Goal: Task Accomplishment & Management: Complete application form

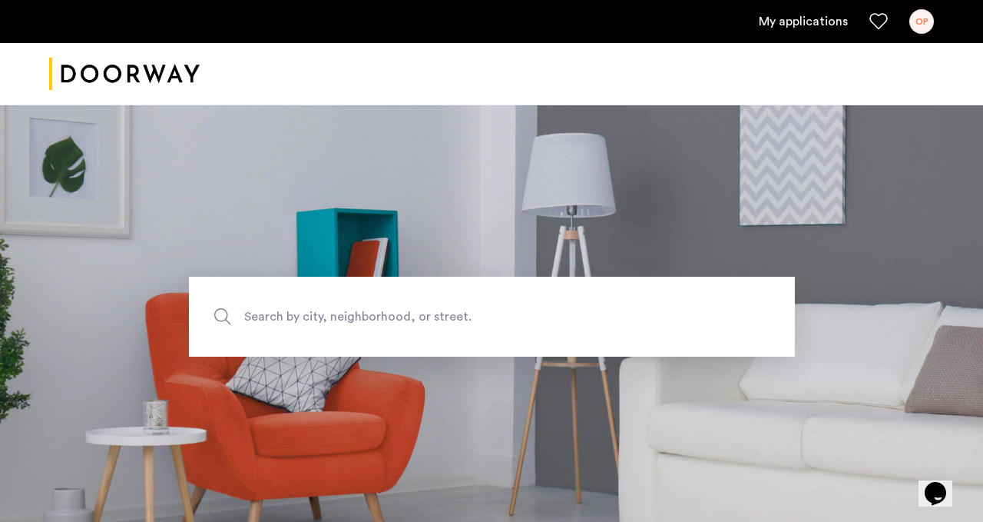
click at [850, 18] on ul "My applications OP" at bounding box center [491, 21] width 885 height 25
click at [822, 22] on link "My applications" at bounding box center [803, 21] width 89 height 18
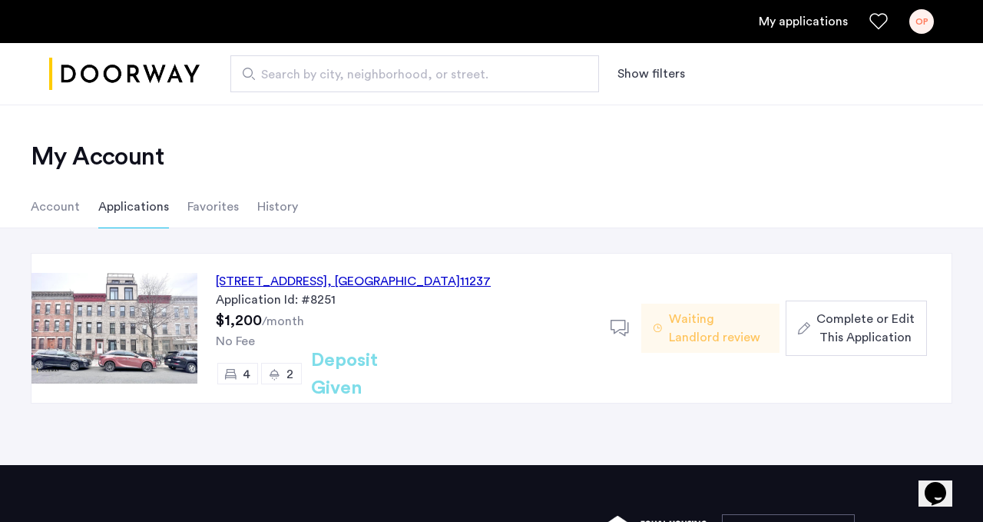
click at [404, 275] on span ", [GEOGRAPHIC_DATA]" at bounding box center [393, 281] width 133 height 12
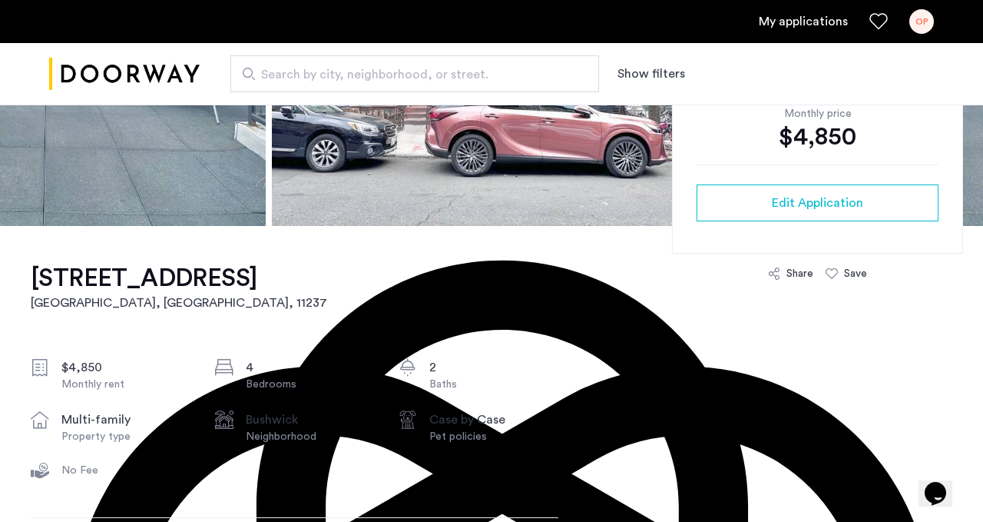
scroll to position [356, 0]
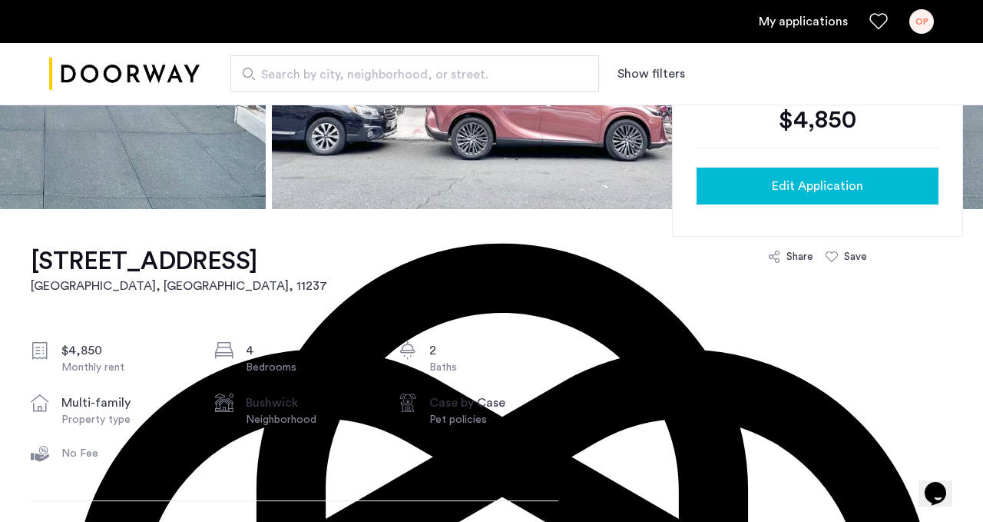
click at [741, 191] on div "Edit Application" at bounding box center [817, 186] width 217 height 18
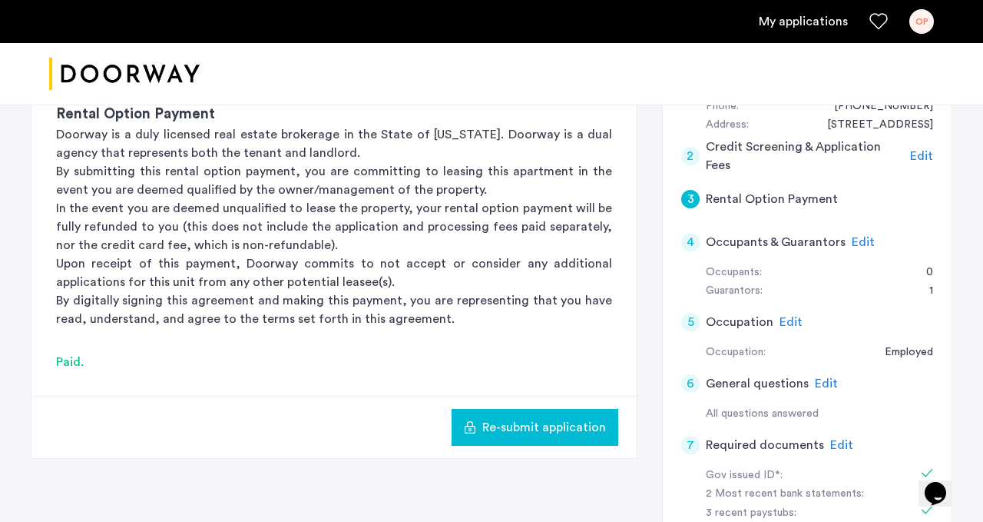
scroll to position [344, 0]
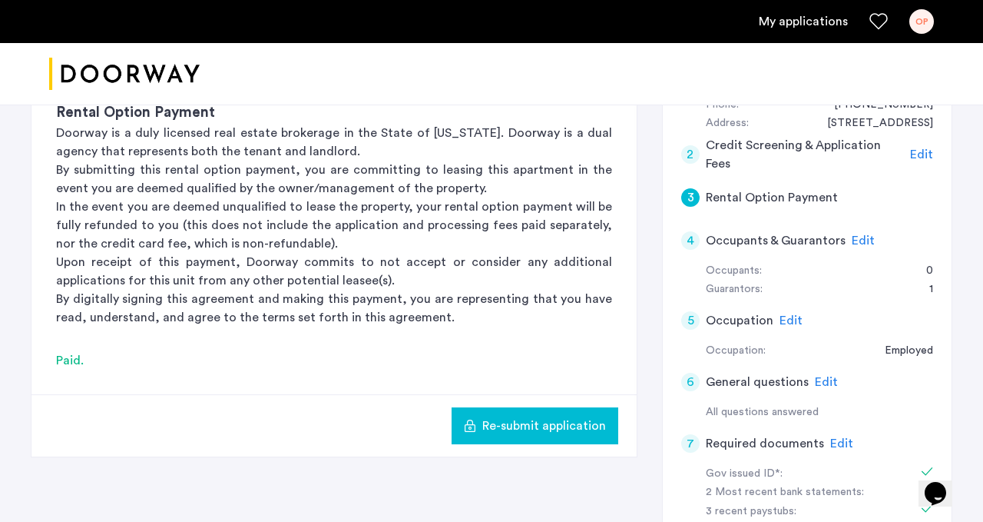
click at [835, 450] on div "Edit" at bounding box center [841, 443] width 23 height 18
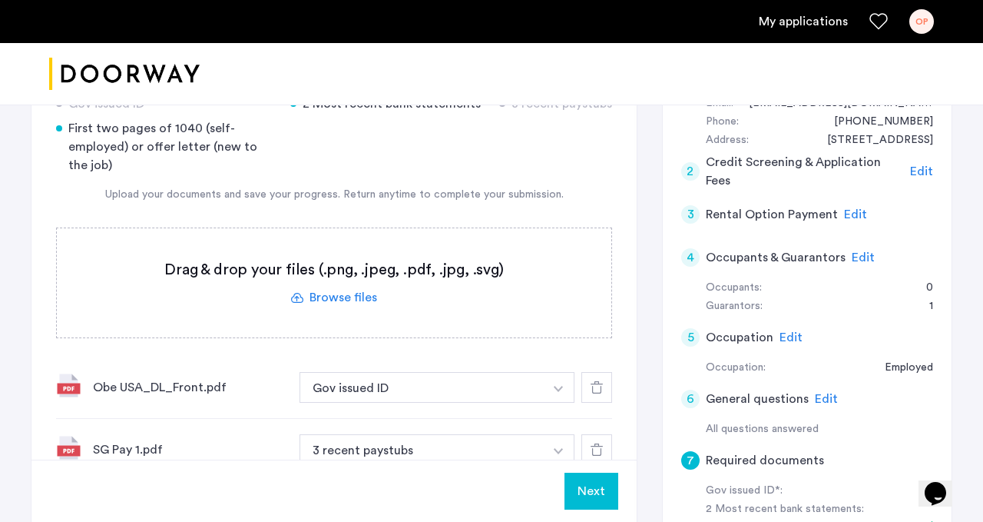
scroll to position [317, 0]
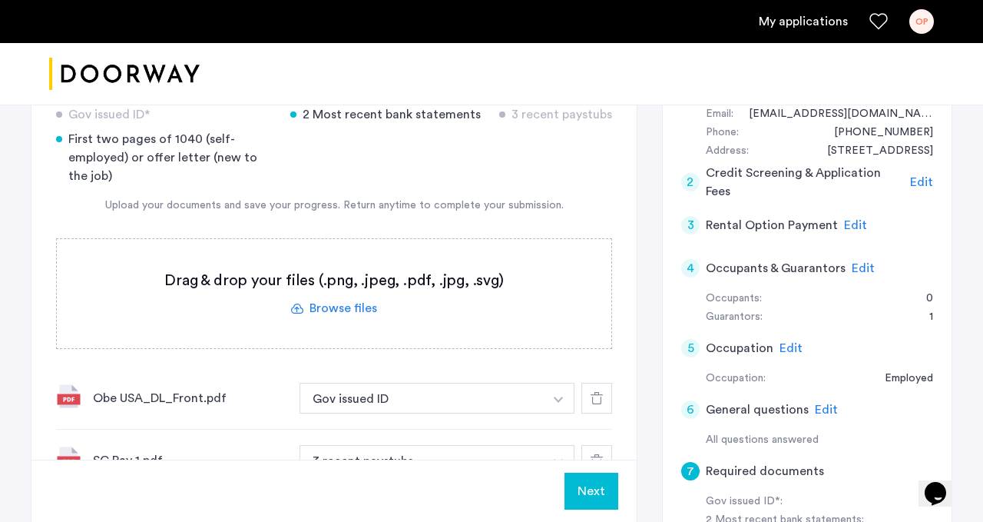
click at [366, 309] on label at bounding box center [334, 293] width 555 height 109
click at [0, 0] on input "file" at bounding box center [0, 0] width 0 height 0
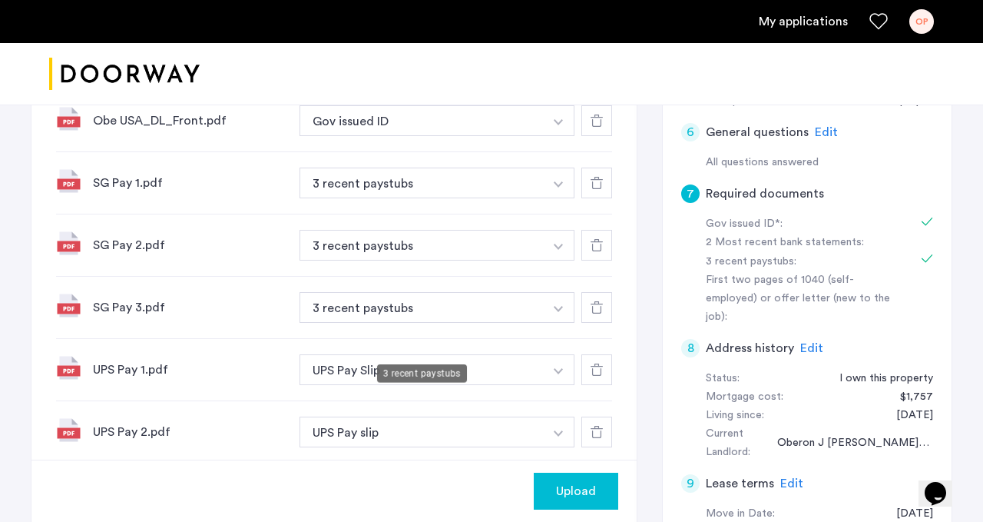
scroll to position [708, 0]
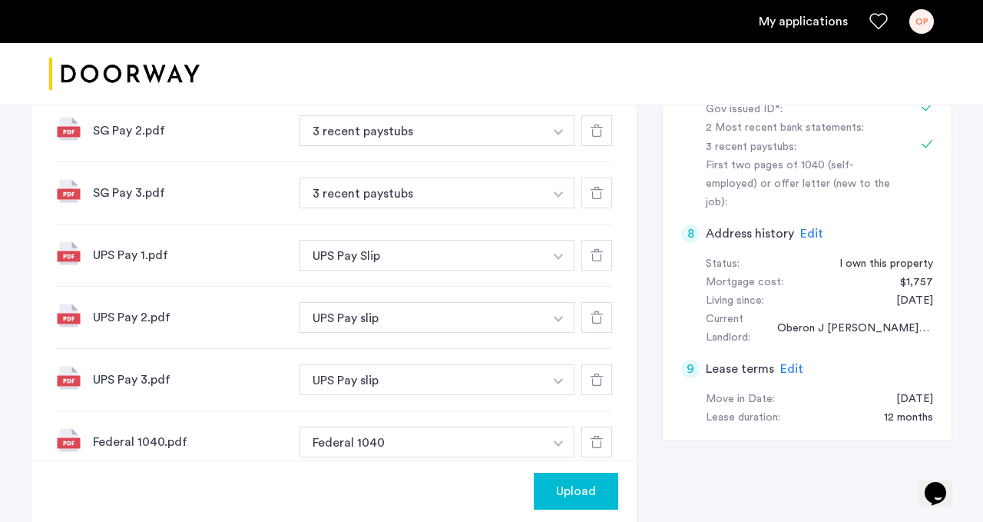
click at [568, 490] on span "Upload" at bounding box center [576, 491] width 40 height 18
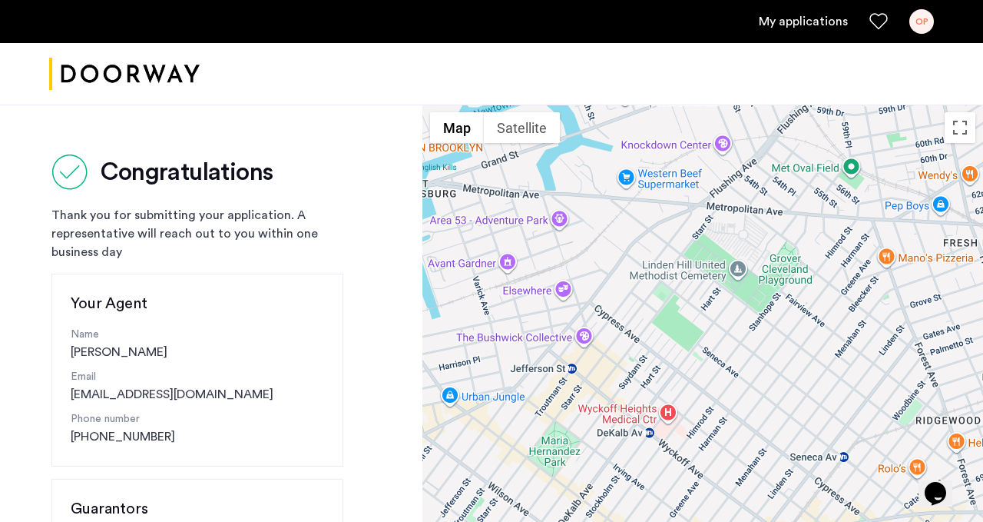
click at [788, 21] on link "My applications" at bounding box center [803, 21] width 89 height 18
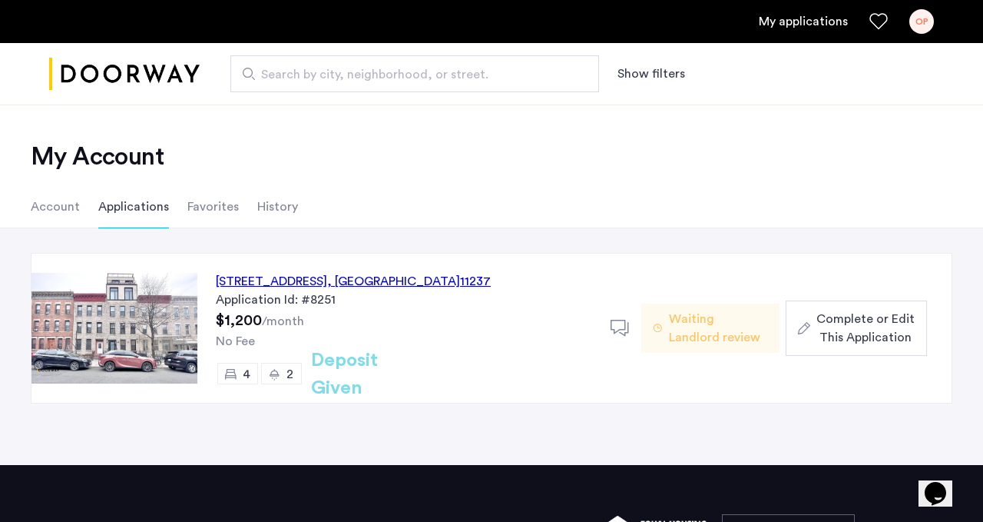
click at [849, 330] on span "Complete or Edit This Application" at bounding box center [866, 328] width 98 height 37
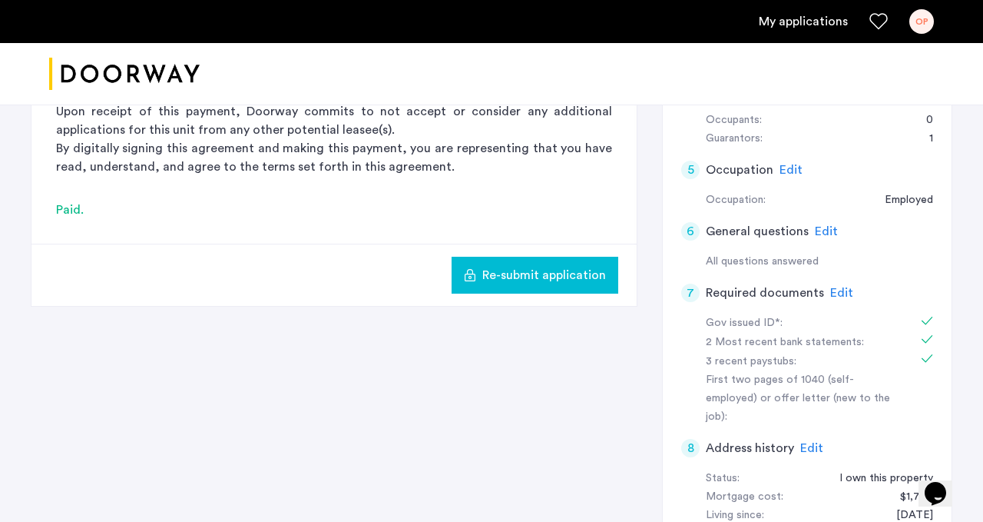
scroll to position [499, 0]
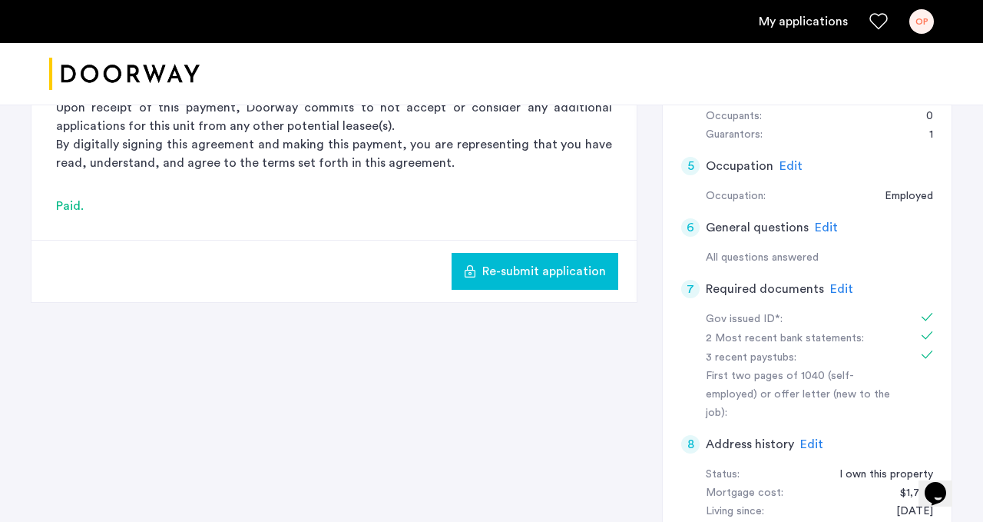
click at [834, 293] on span "Edit" at bounding box center [841, 289] width 23 height 12
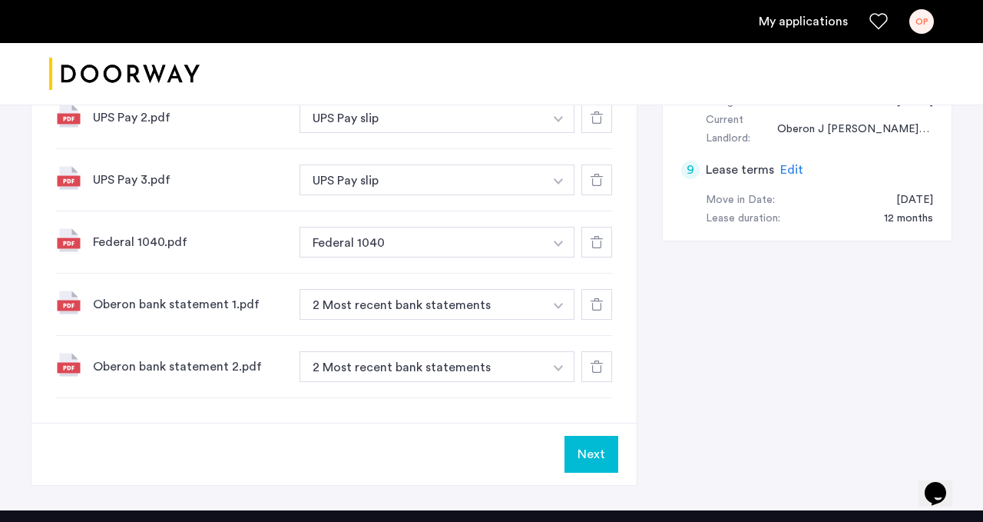
scroll to position [918, 0]
